Goal: Obtain resource: Download file/media

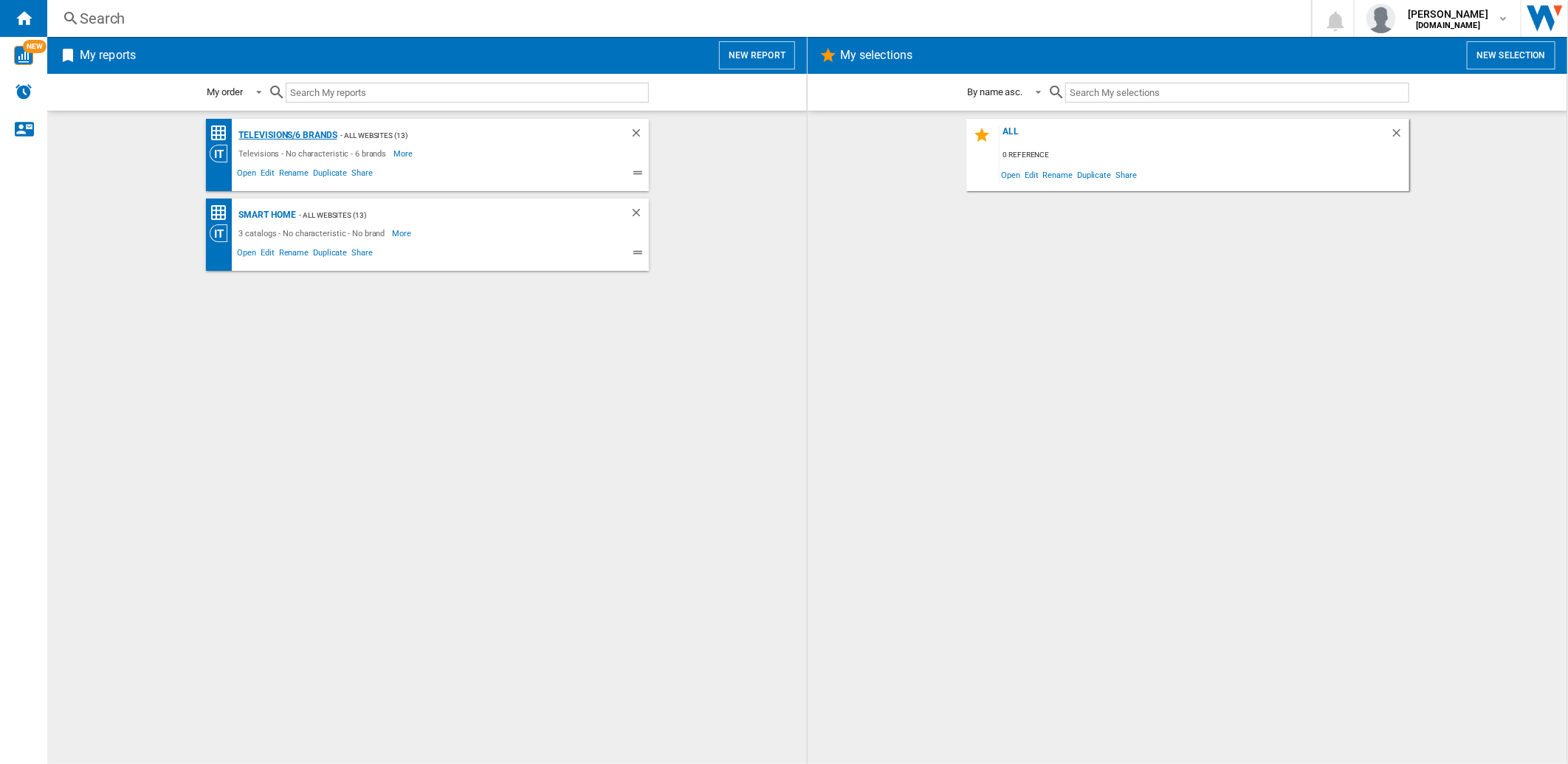
click at [288, 135] on div "Televisions/6 brands" at bounding box center [286, 135] width 102 height 19
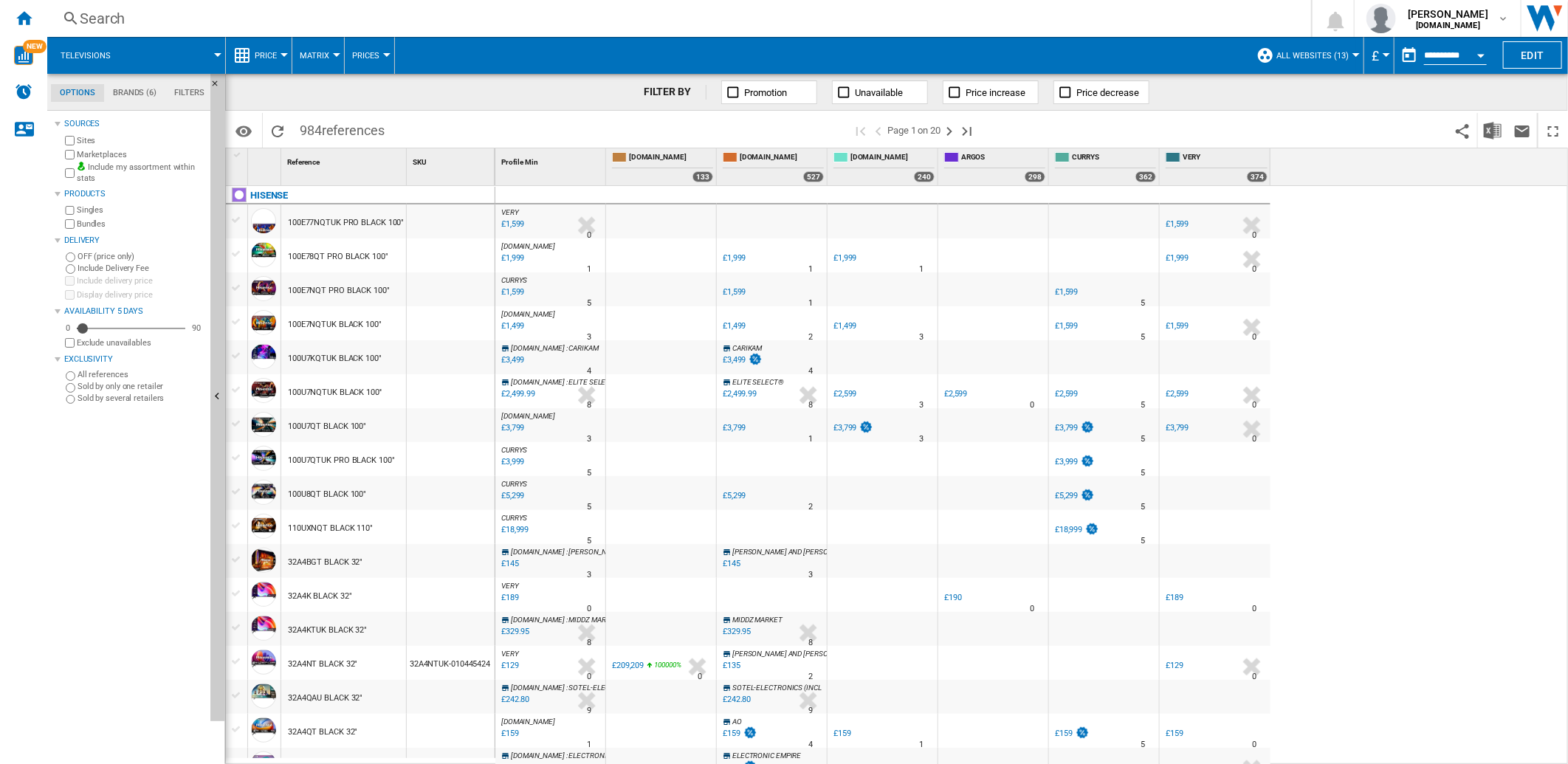
scroll to position [328, 0]
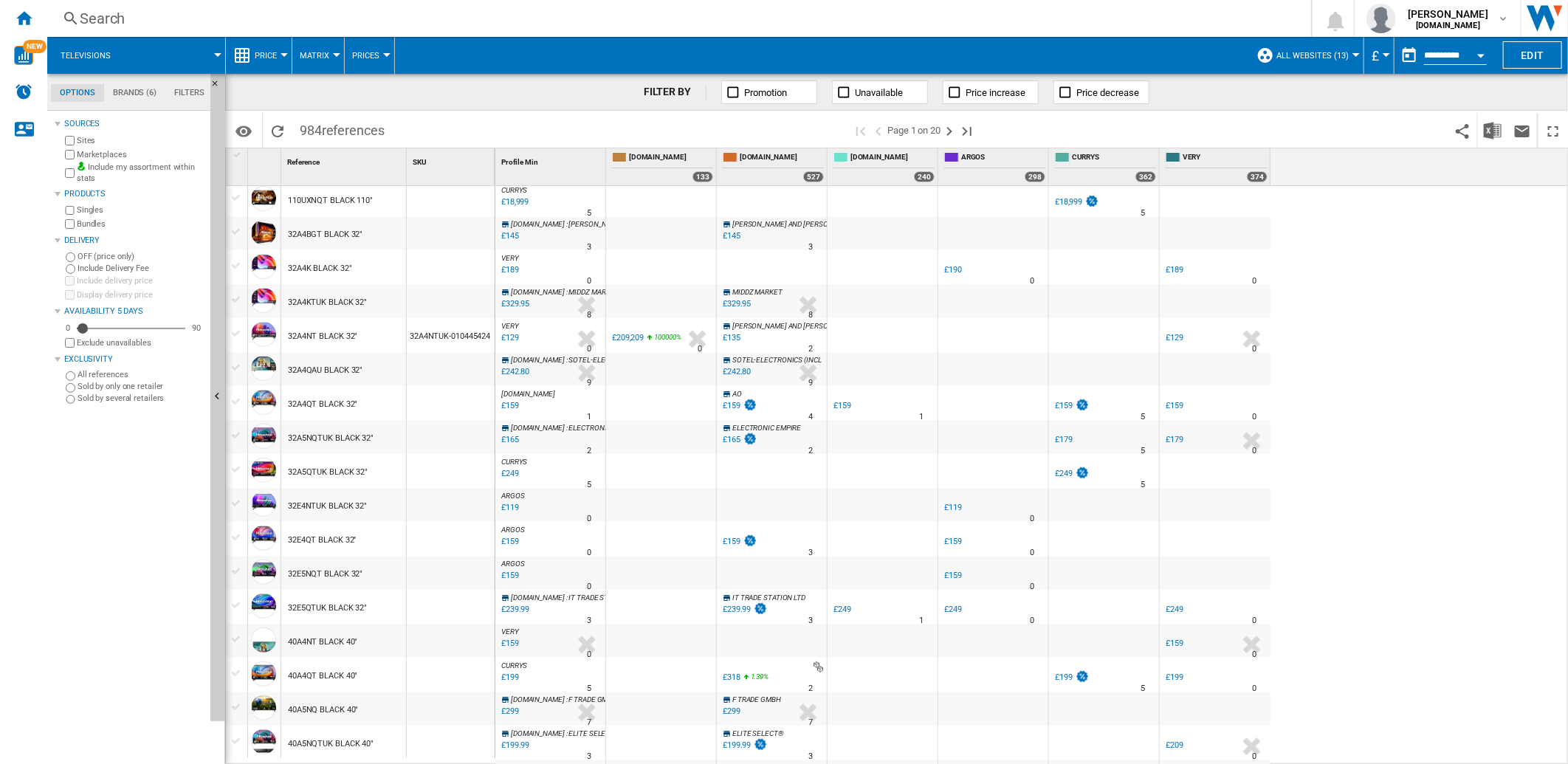
click at [631, 336] on div "£209,209" at bounding box center [627, 337] width 32 height 9
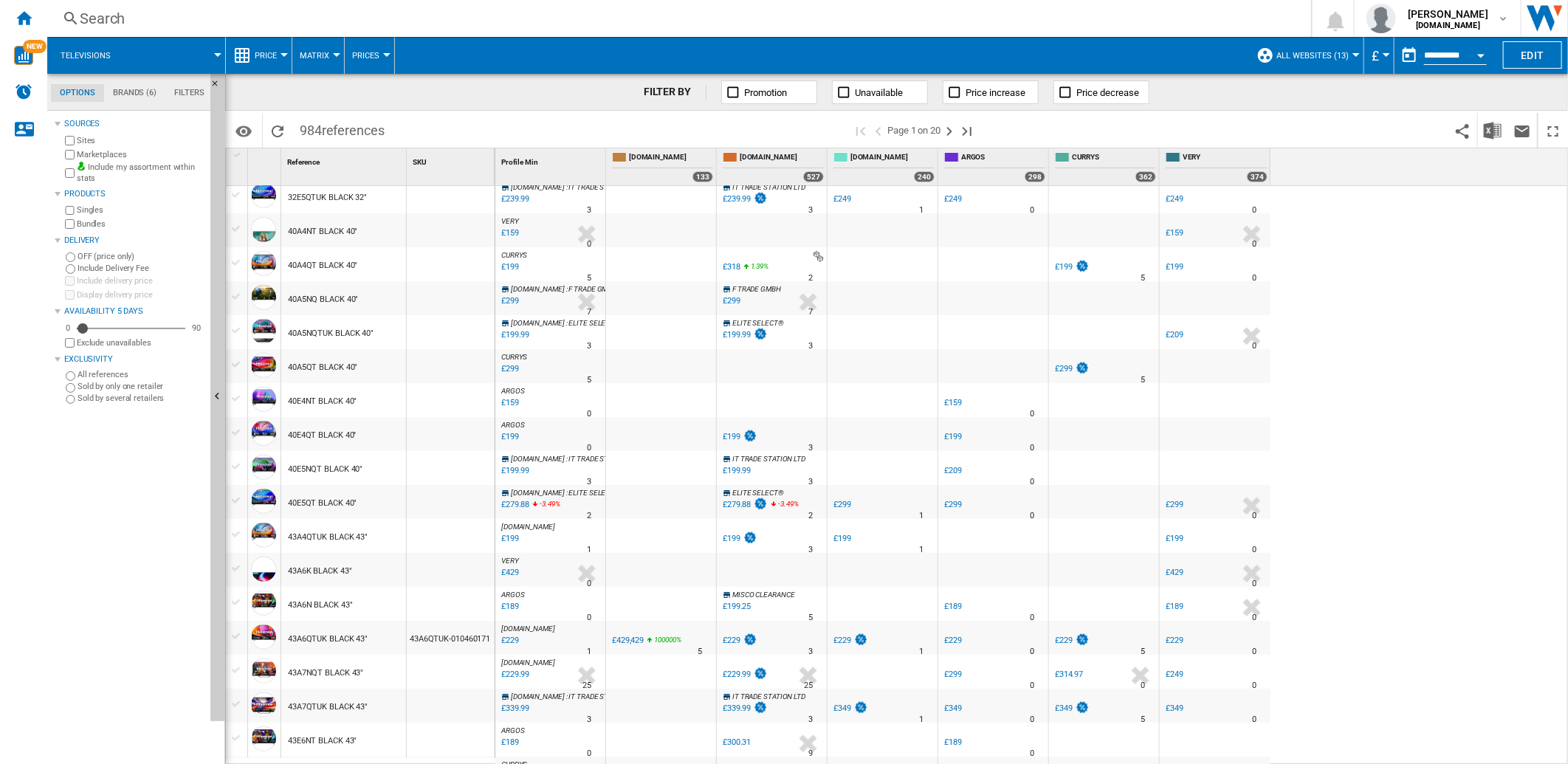
scroll to position [984, 0]
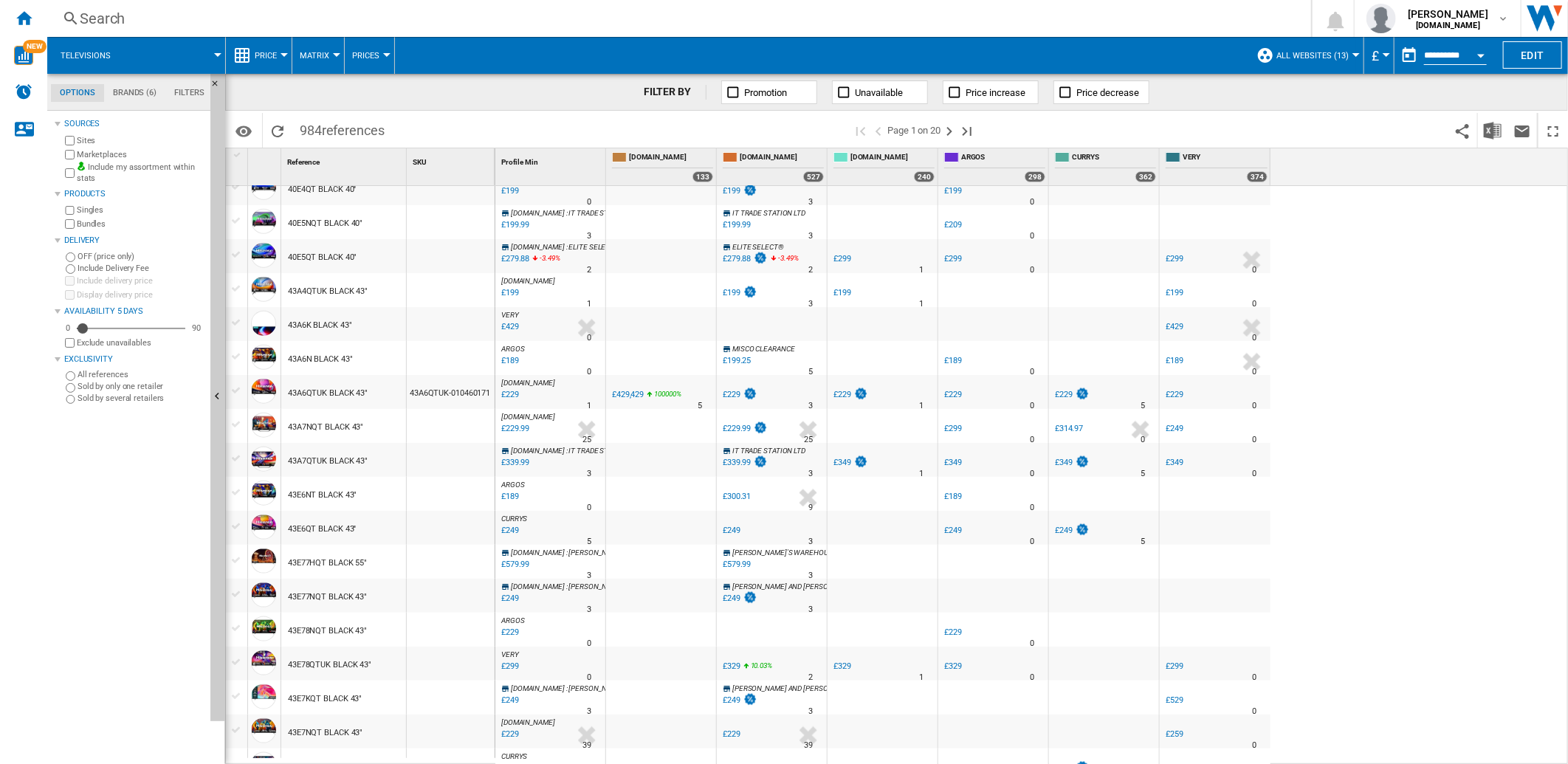
click at [627, 399] on div "£429,429" at bounding box center [627, 394] width 32 height 9
click at [622, 396] on div "£429,429" at bounding box center [627, 394] width 32 height 9
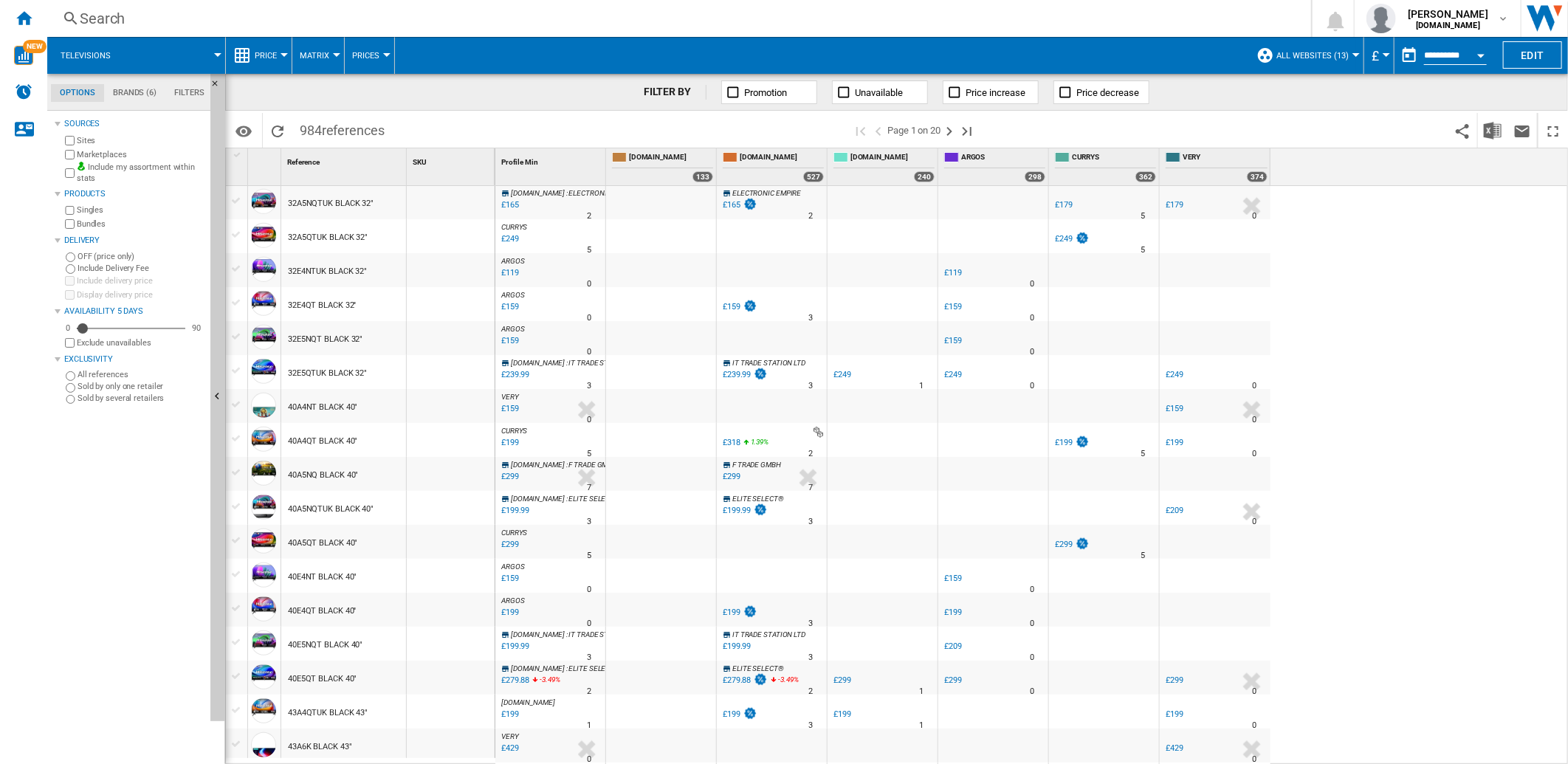
scroll to position [1136, 0]
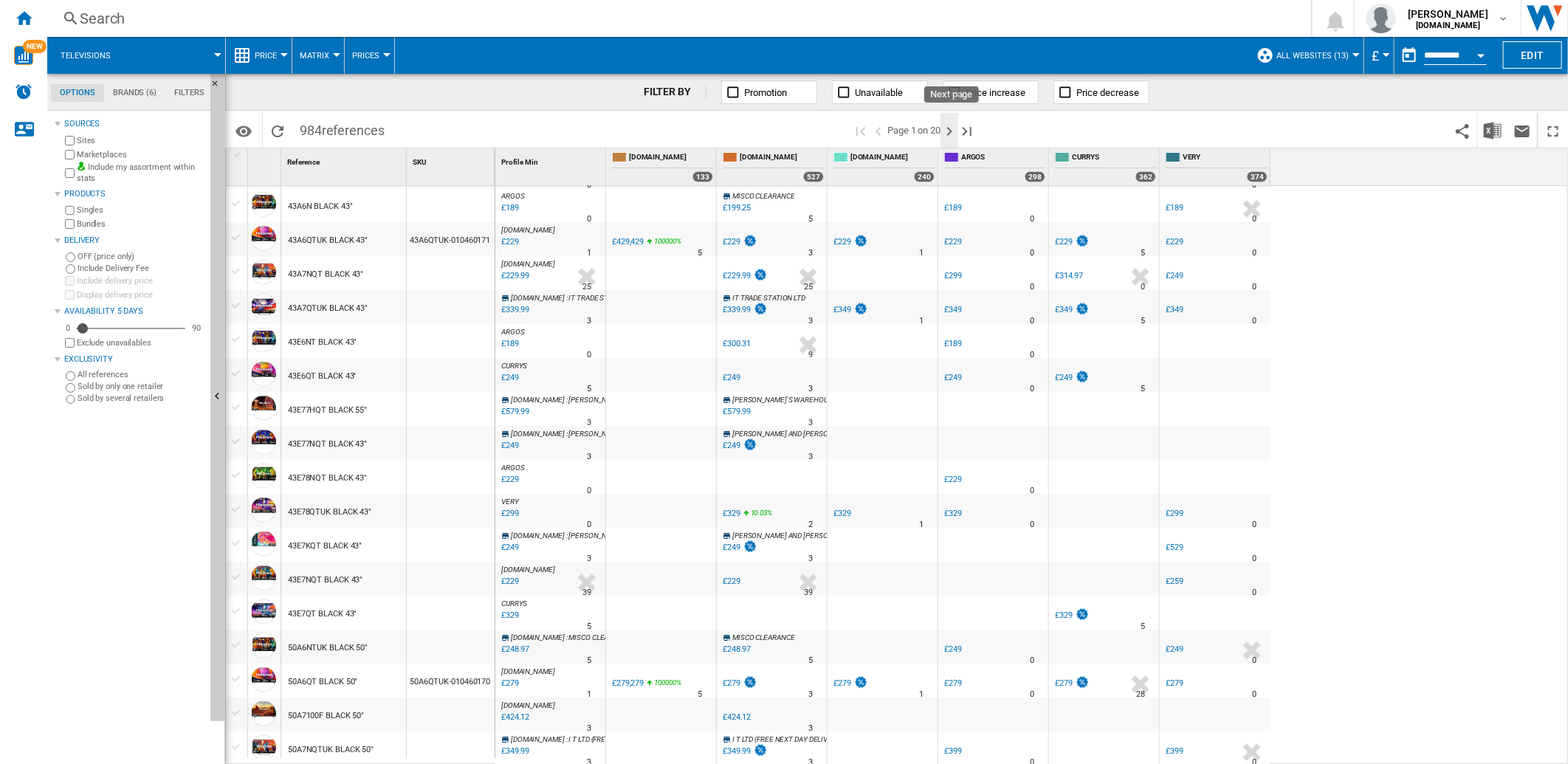
click at [951, 130] on ng-md-icon "Next page" at bounding box center [949, 131] width 18 height 18
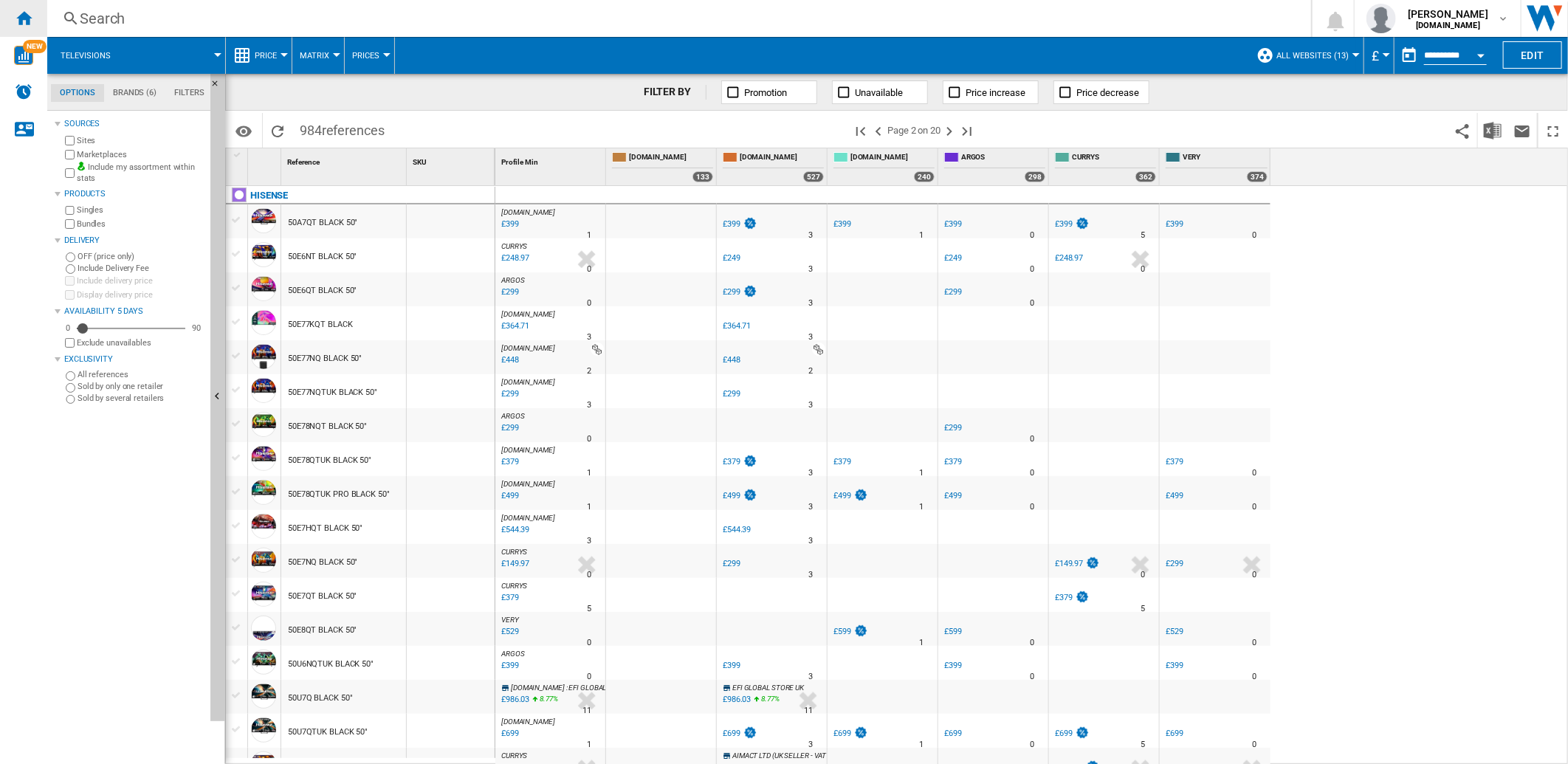
click at [3, 17] on div "Home" at bounding box center [23, 18] width 47 height 37
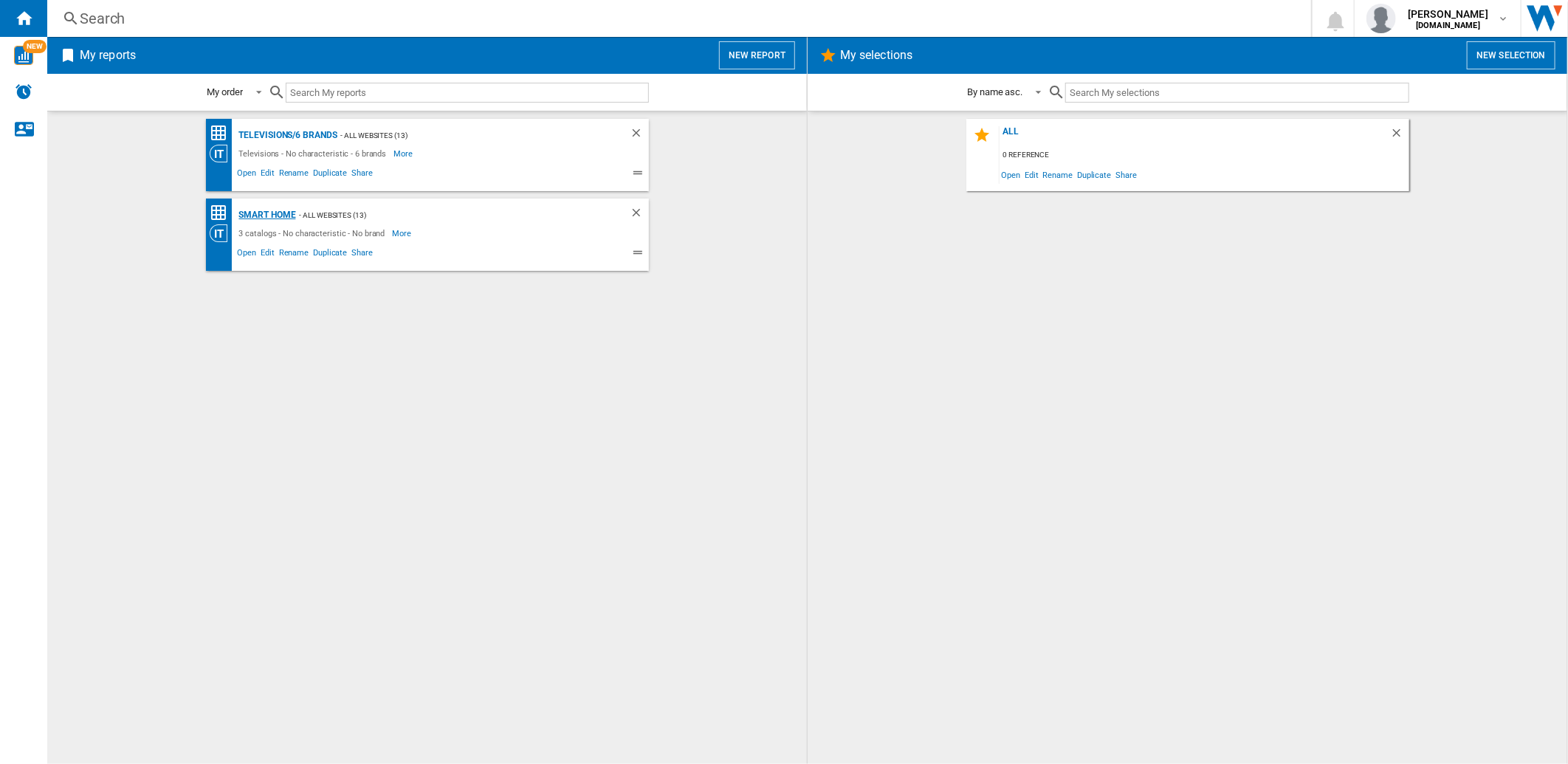
click at [276, 207] on div "Smart home" at bounding box center [265, 216] width 61 height 19
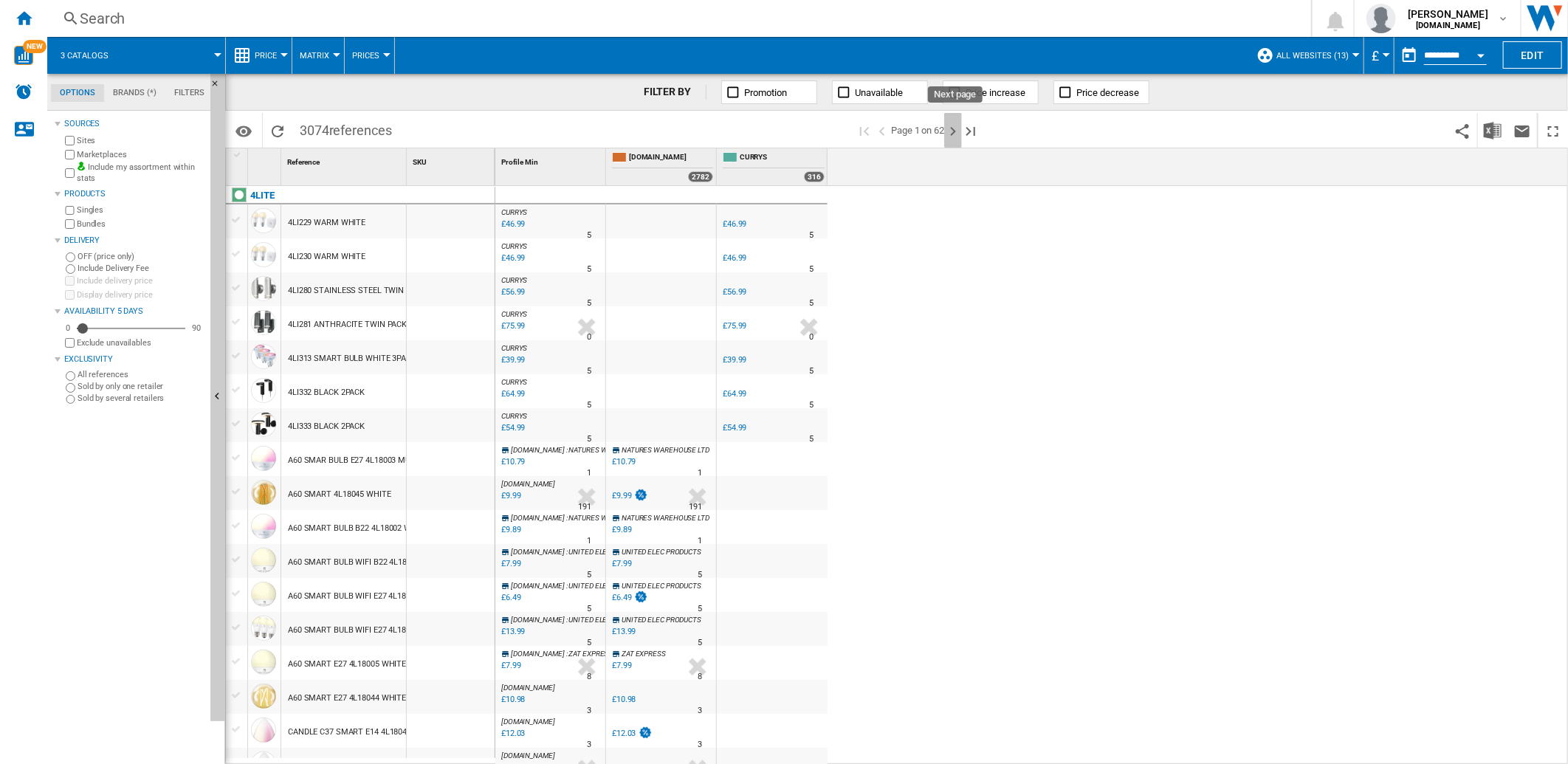
click at [953, 136] on ng-md-icon "Next page" at bounding box center [953, 131] width 18 height 18
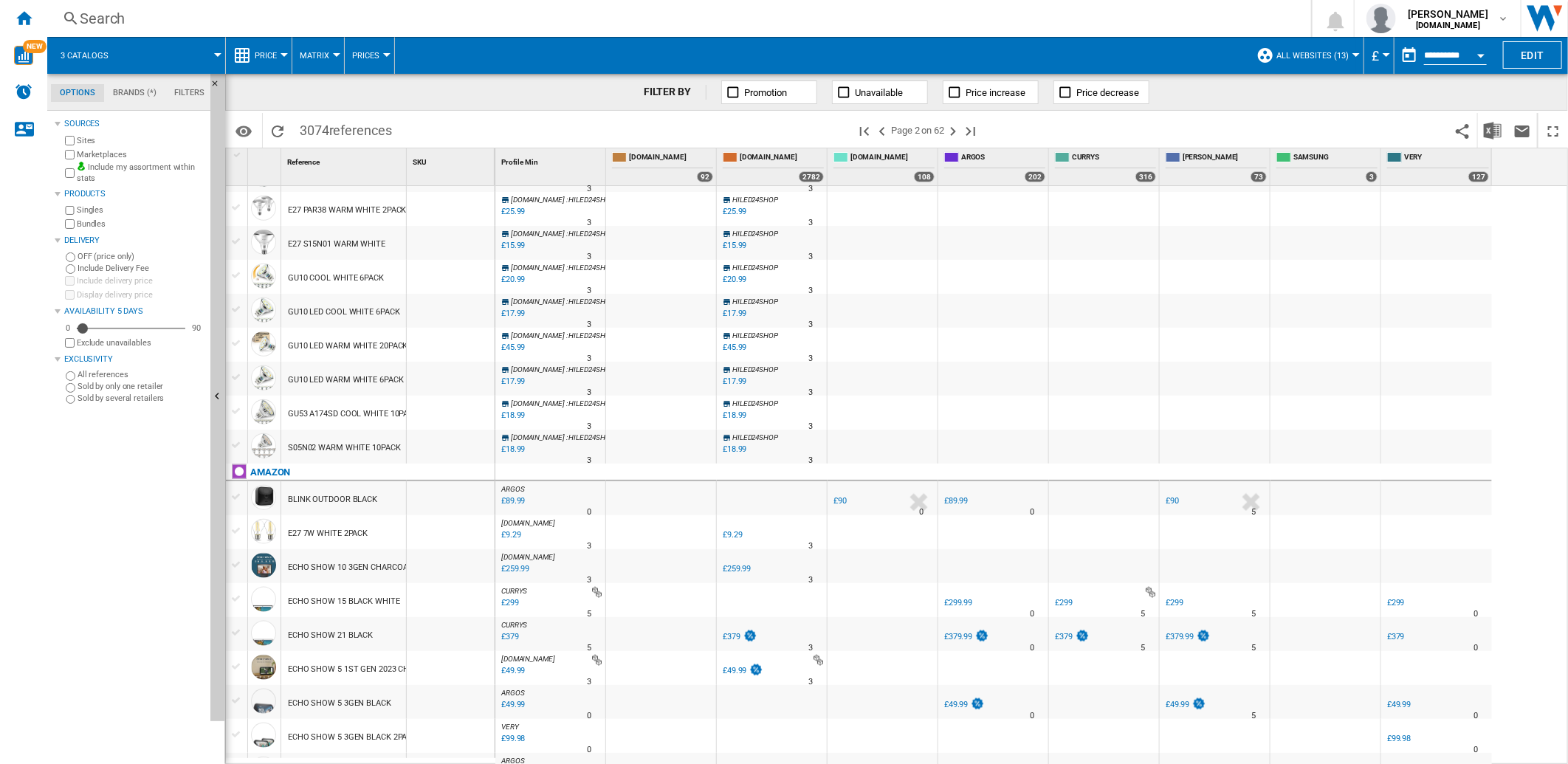
scroll to position [1242, 0]
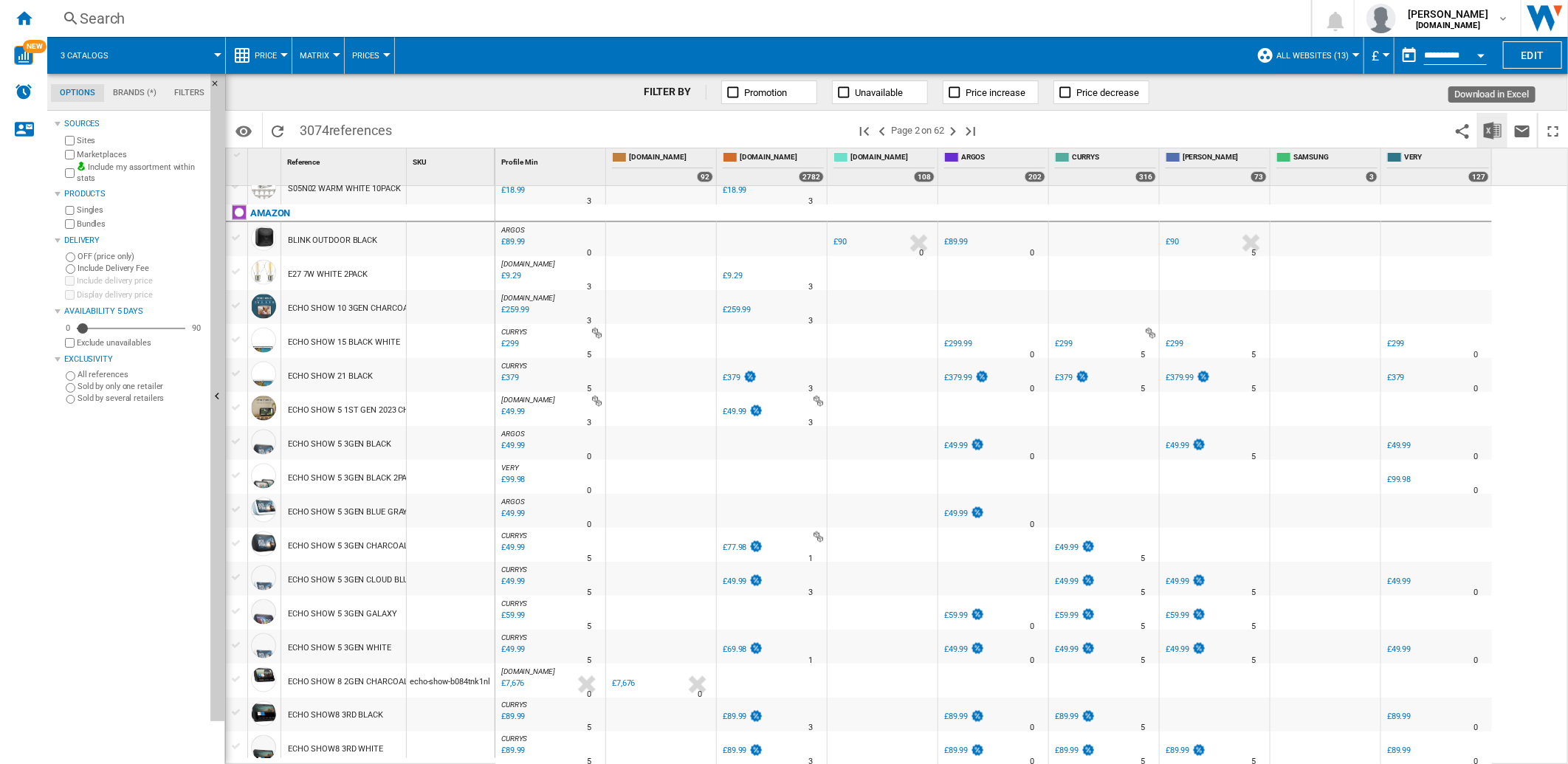
click at [1494, 121] on img "Download in Excel" at bounding box center [1492, 130] width 18 height 18
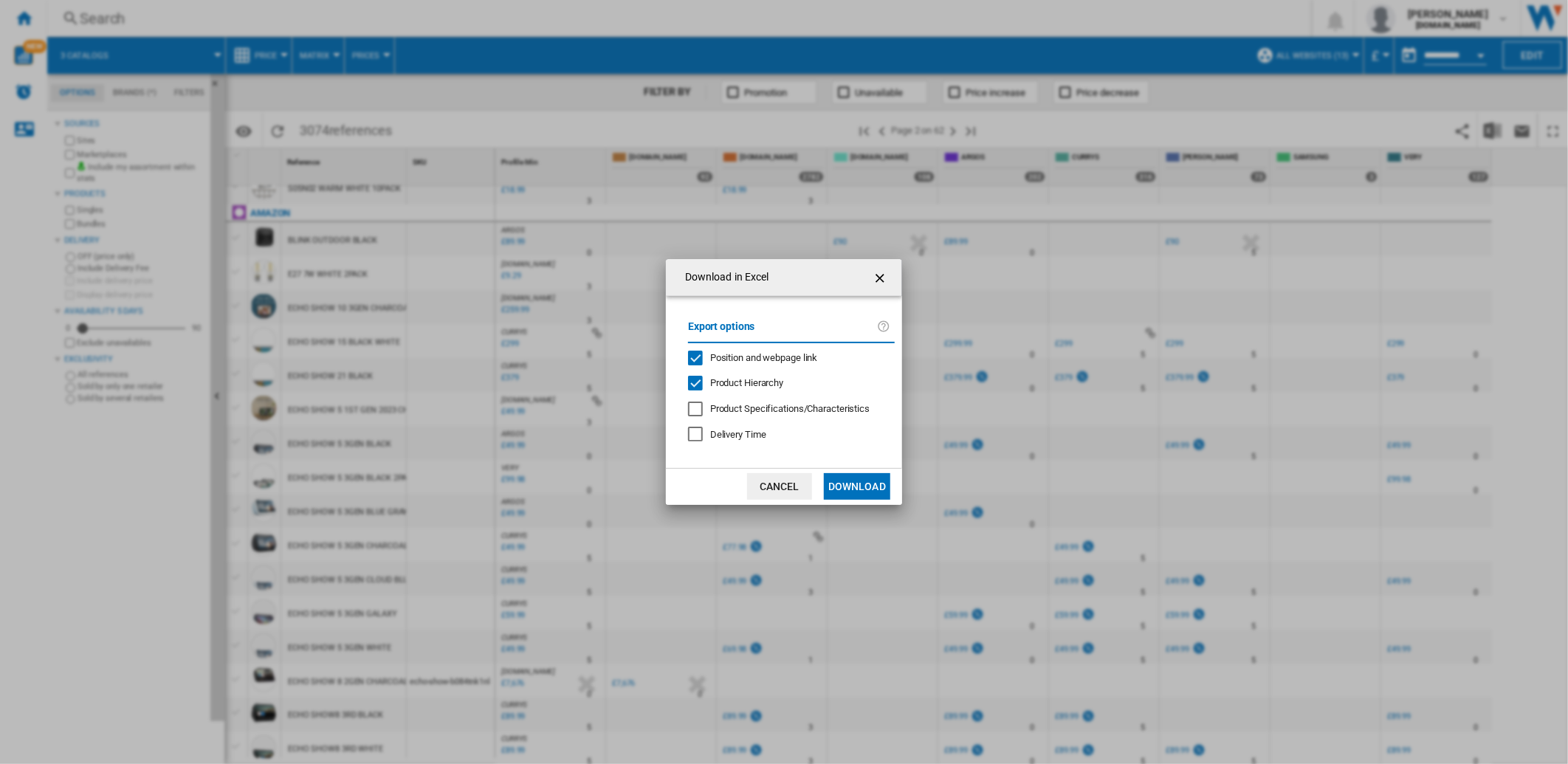
click at [835, 482] on button "Download" at bounding box center [857, 486] width 67 height 27
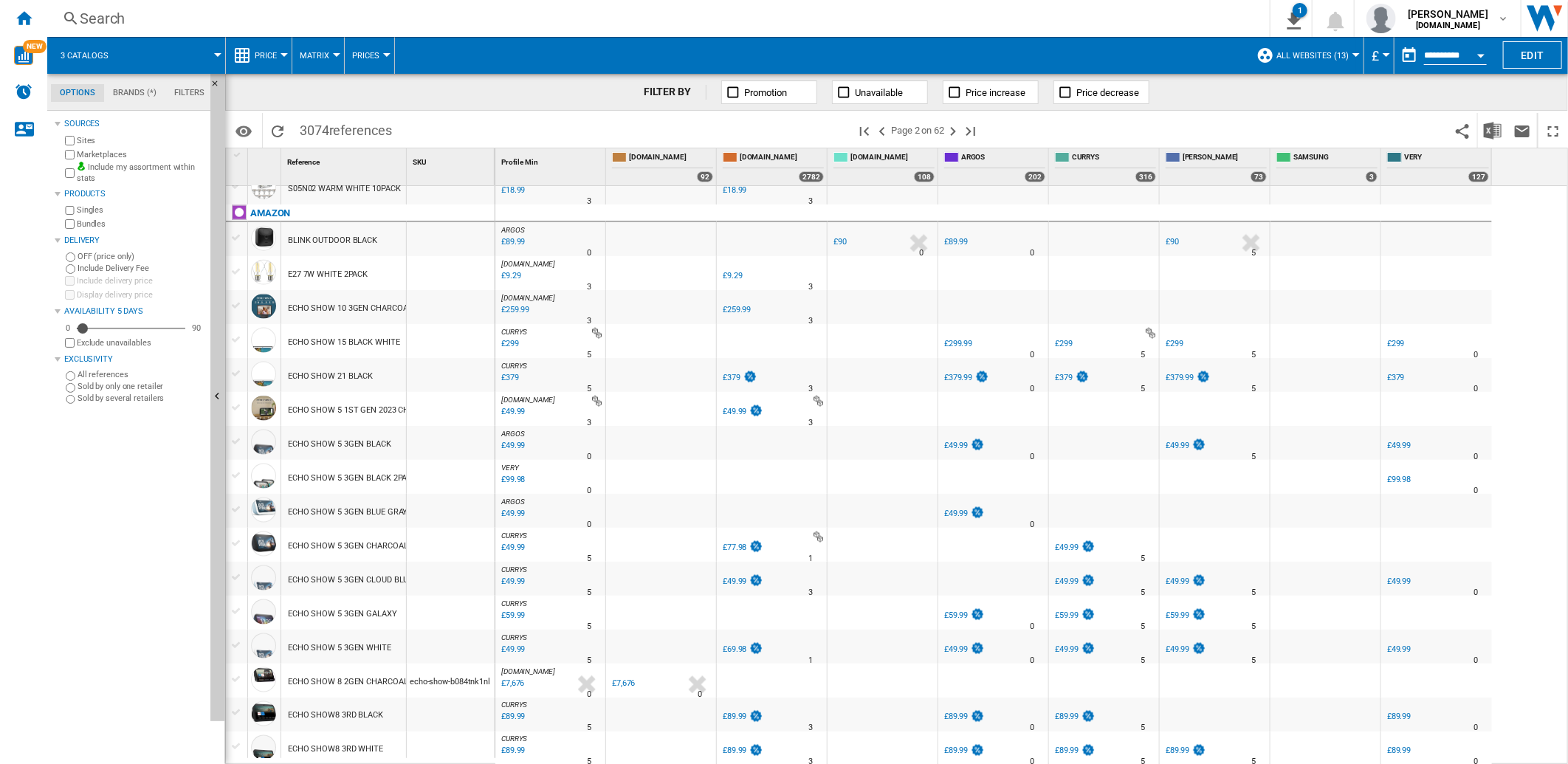
click at [733, 93] on ng-md-icon at bounding box center [733, 92] width 15 height 15
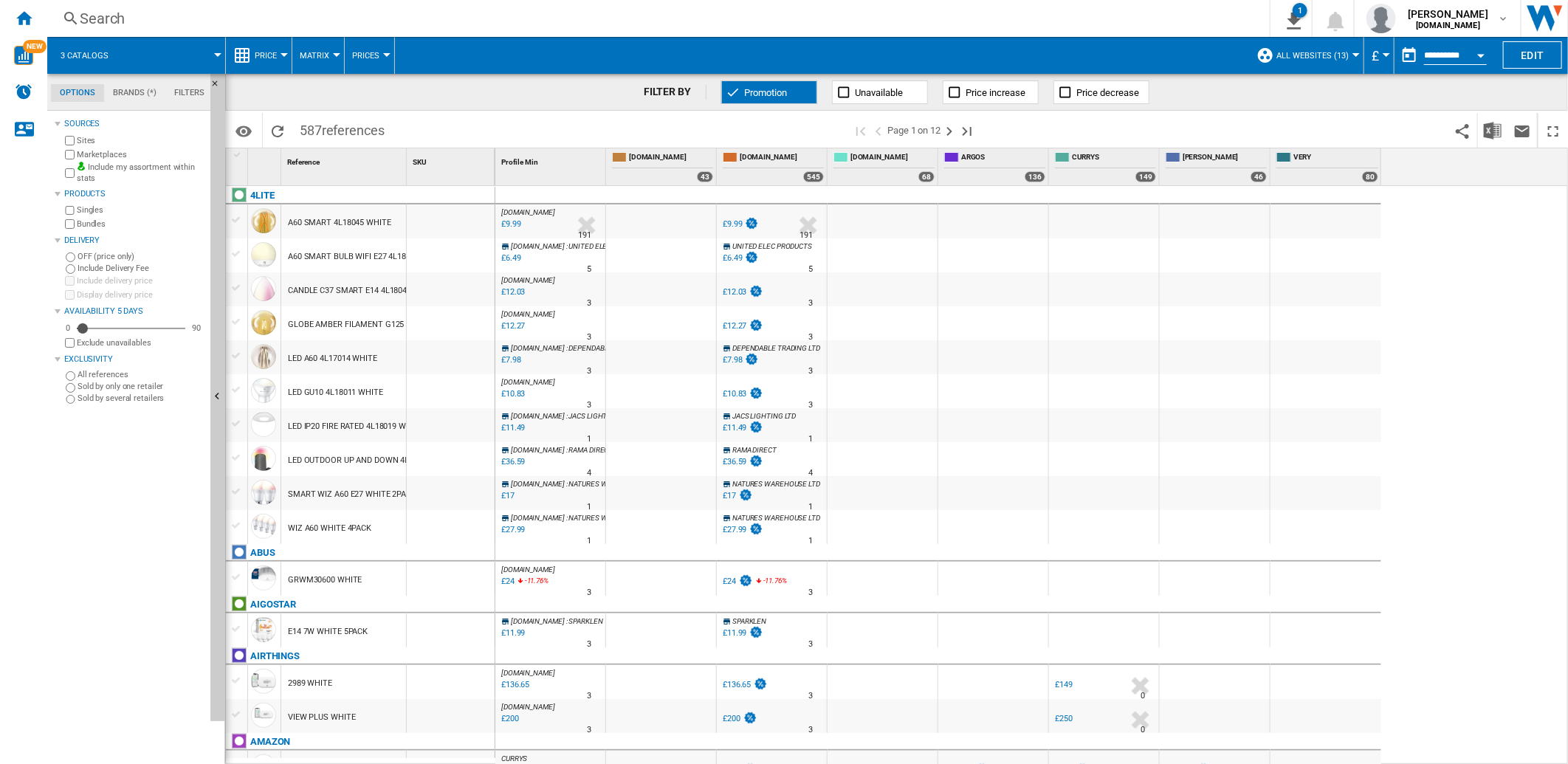
drag, startPoint x: 733, startPoint y: 90, endPoint x: 565, endPoint y: 96, distance: 168.1
click at [733, 90] on ng-md-icon at bounding box center [733, 92] width 15 height 15
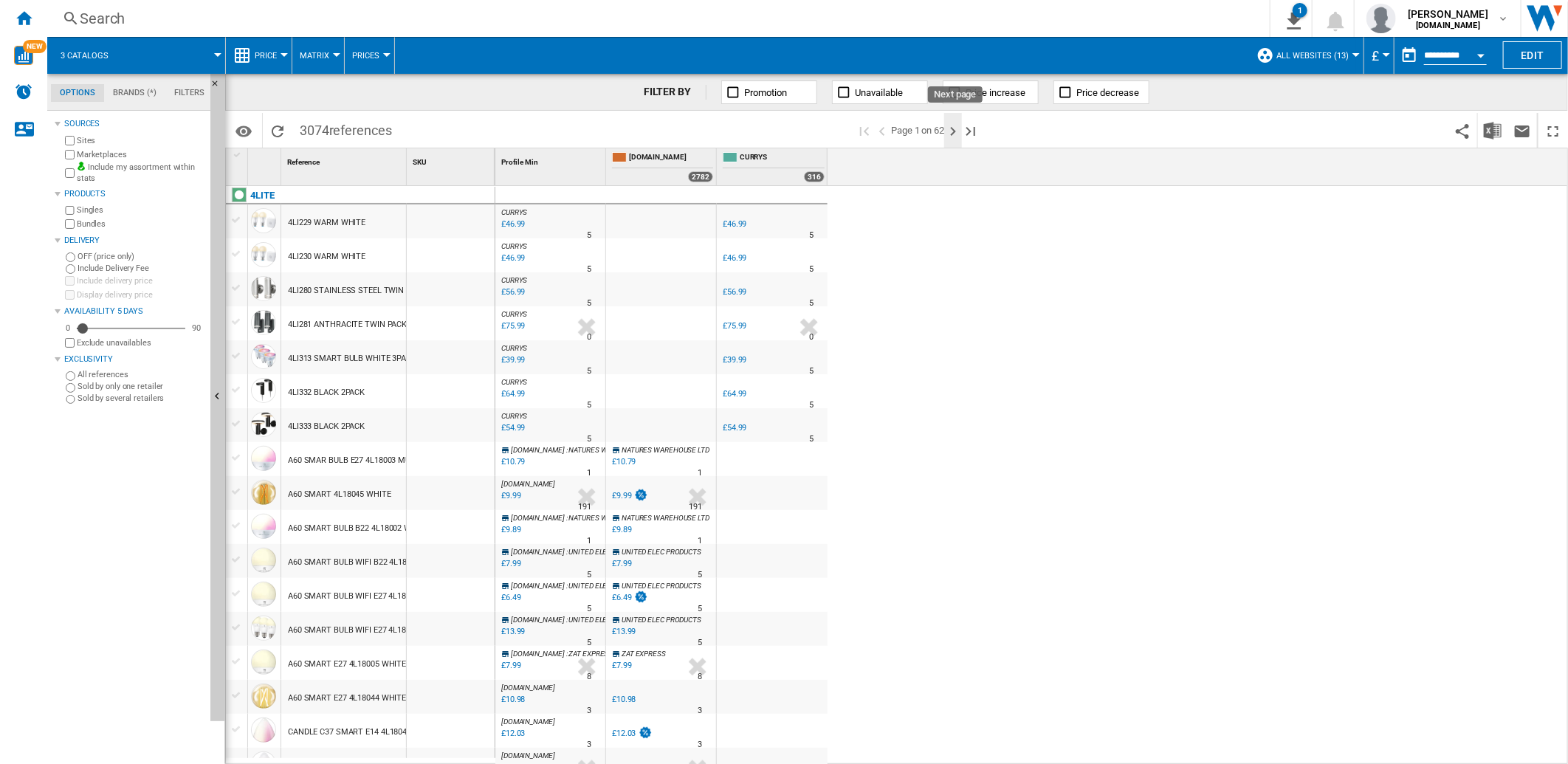
click at [955, 130] on ng-md-icon "Next page" at bounding box center [953, 131] width 18 height 18
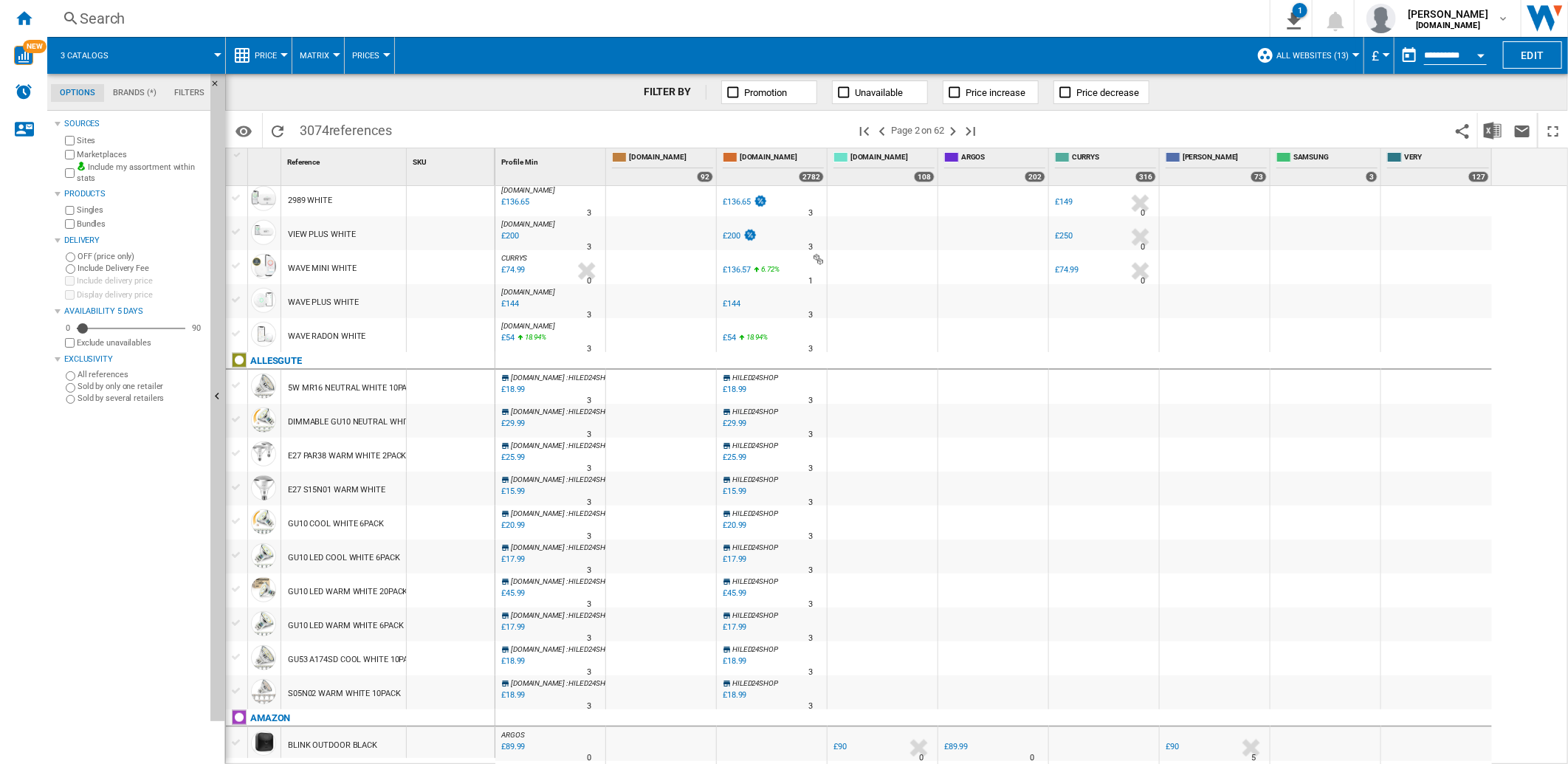
scroll to position [1229, 0]
